Goal: Book appointment/travel/reservation

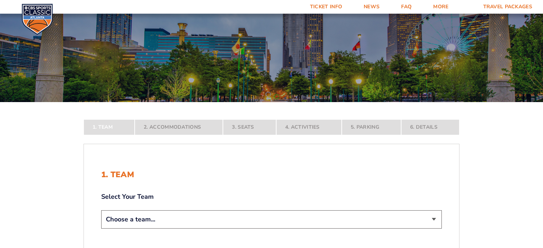
scroll to position [72, 0]
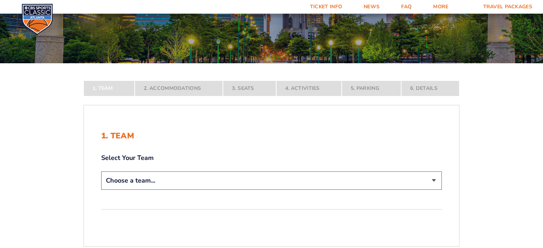
click at [434, 180] on select "Choose a team... [US_STATE] Wildcats [US_STATE] State Buckeyes [US_STATE] Tar H…" at bounding box center [271, 181] width 341 height 18
select select "12956"
click at [101, 190] on select "Choose a team... [US_STATE] Wildcats [US_STATE] State Buckeyes [US_STATE] Tar H…" at bounding box center [271, 181] width 341 height 18
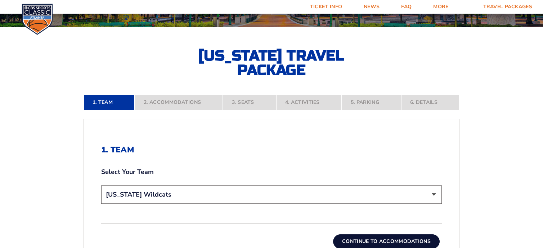
scroll to position [108, 0]
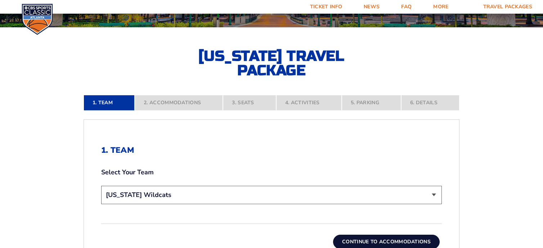
click at [352, 240] on button "Continue To Accommodations" at bounding box center [386, 242] width 107 height 14
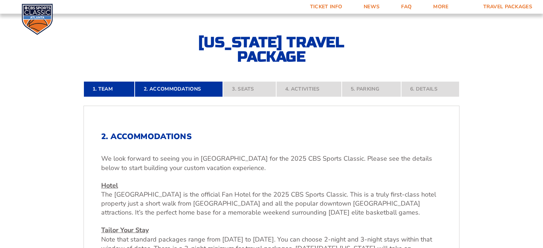
scroll to position [117, 0]
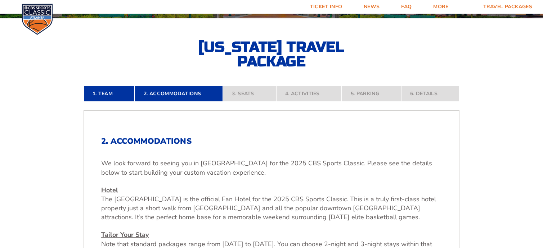
click at [243, 92] on nav "1. Team 2. Accommodations 3. Seats 4. Activities 5. Parking 6. Details" at bounding box center [272, 94] width 376 height 16
click at [234, 93] on nav "1. Team 2. Accommodations 3. Seats 4. Activities 5. Parking 6. Details" at bounding box center [272, 94] width 376 height 16
click at [247, 93] on nav "1. Team 2. Accommodations 3. Seats 4. Activities 5. Parking 6. Details" at bounding box center [272, 94] width 376 height 16
click at [246, 93] on nav "1. Team 2. Accommodations 3. Seats 4. Activities 5. Parking 6. Details" at bounding box center [272, 94] width 376 height 16
click at [318, 7] on link "Ticket Info" at bounding box center [326, 7] width 54 height 14
